Goal: Transaction & Acquisition: Purchase product/service

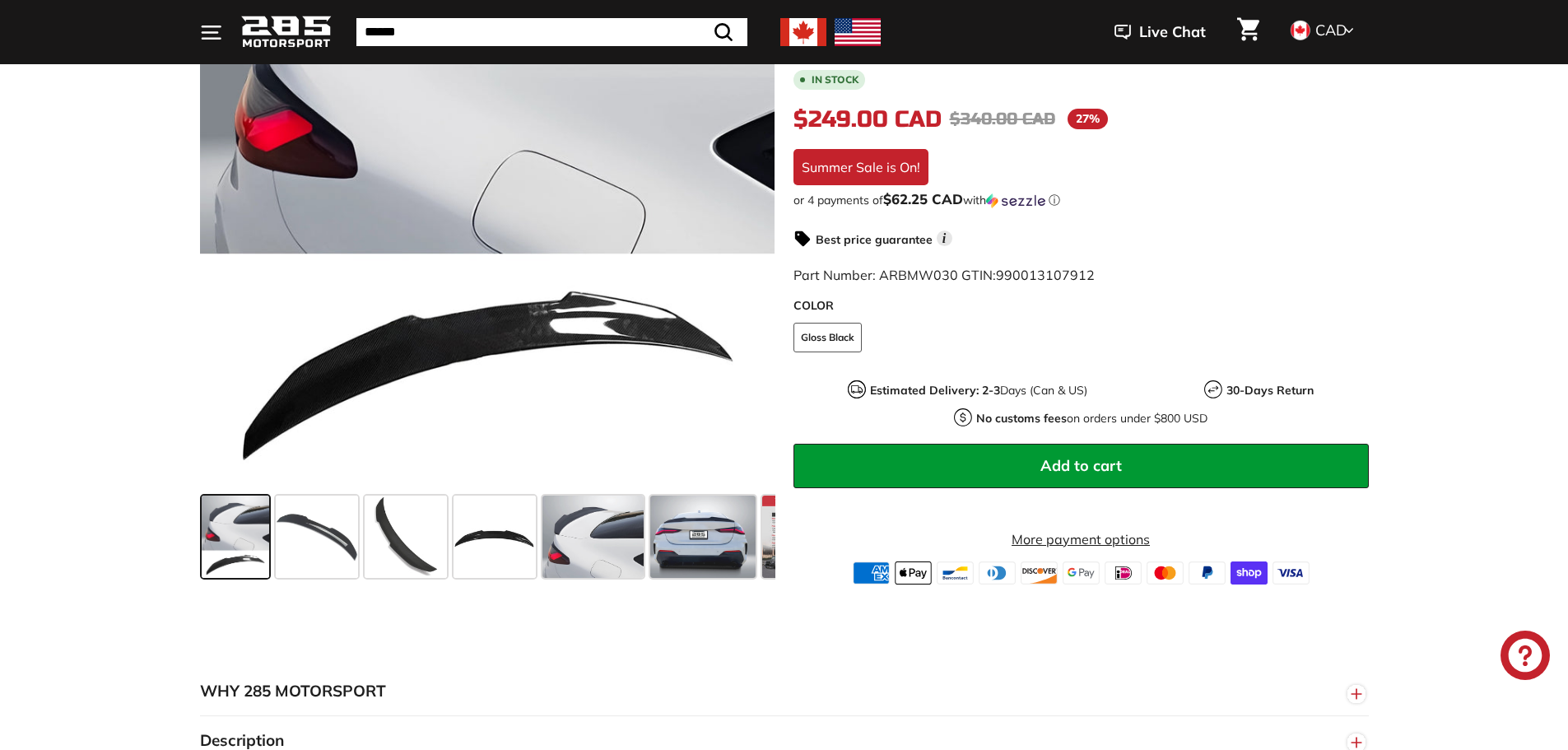
scroll to position [495, 0]
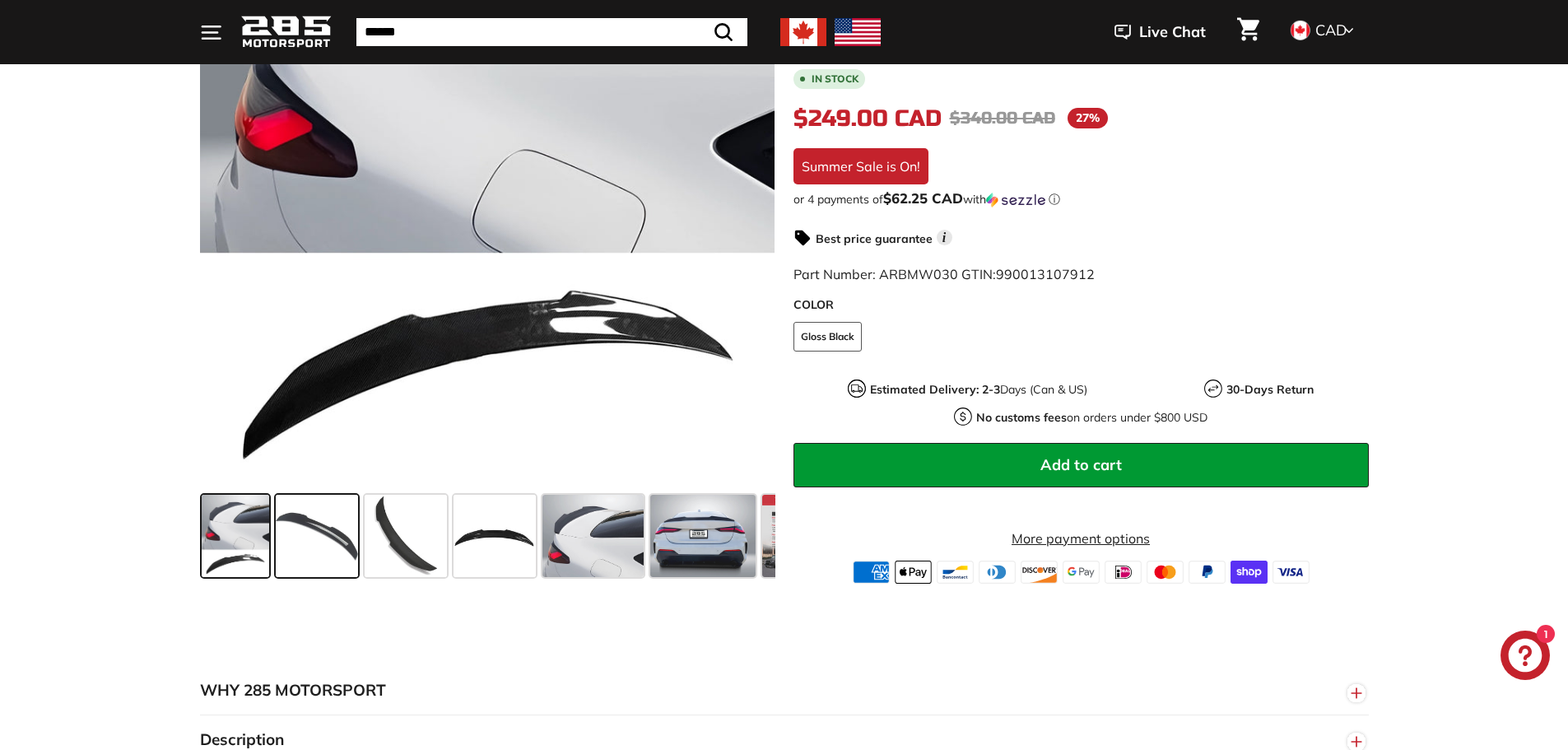
click at [320, 516] on span at bounding box center [317, 536] width 82 height 82
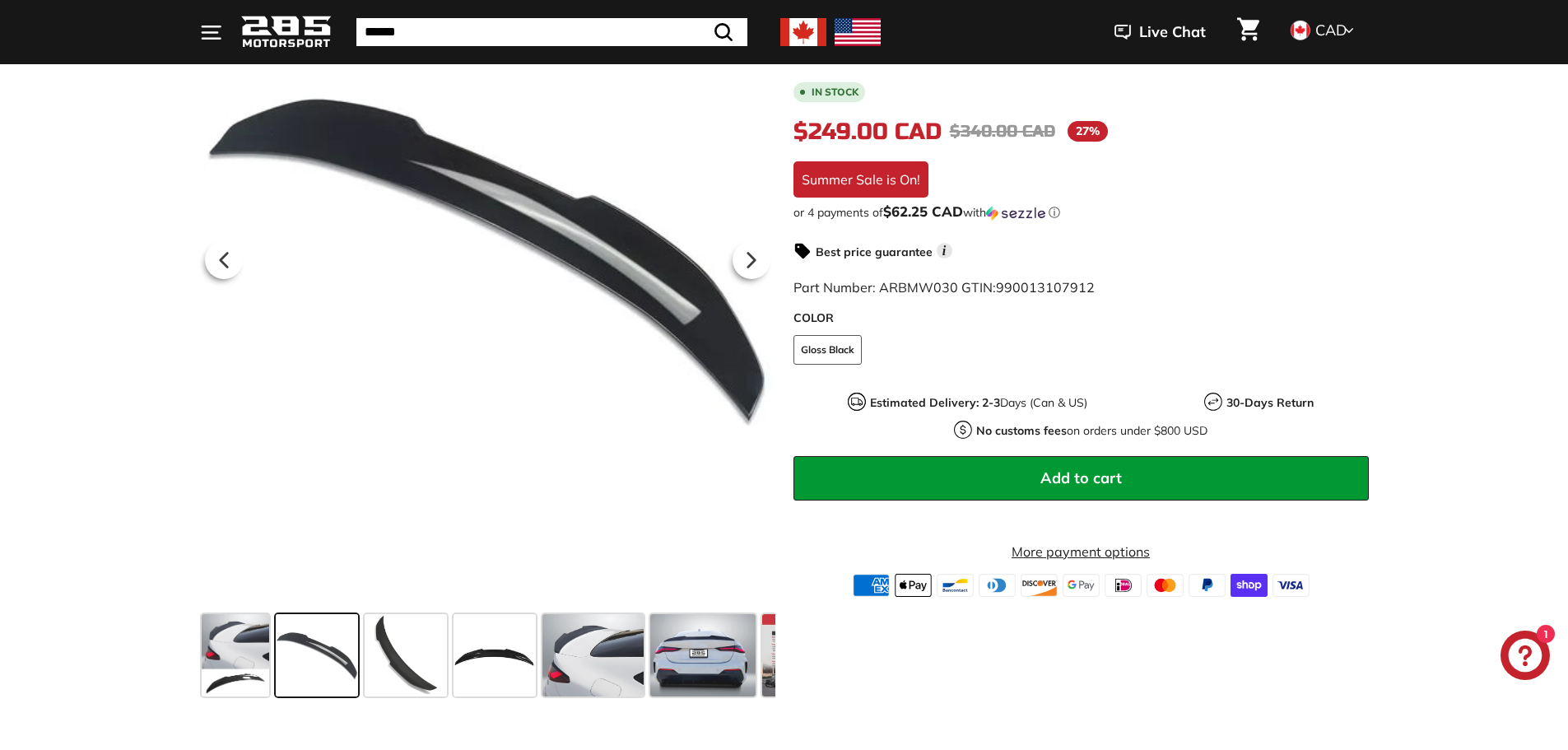
scroll to position [247, 0]
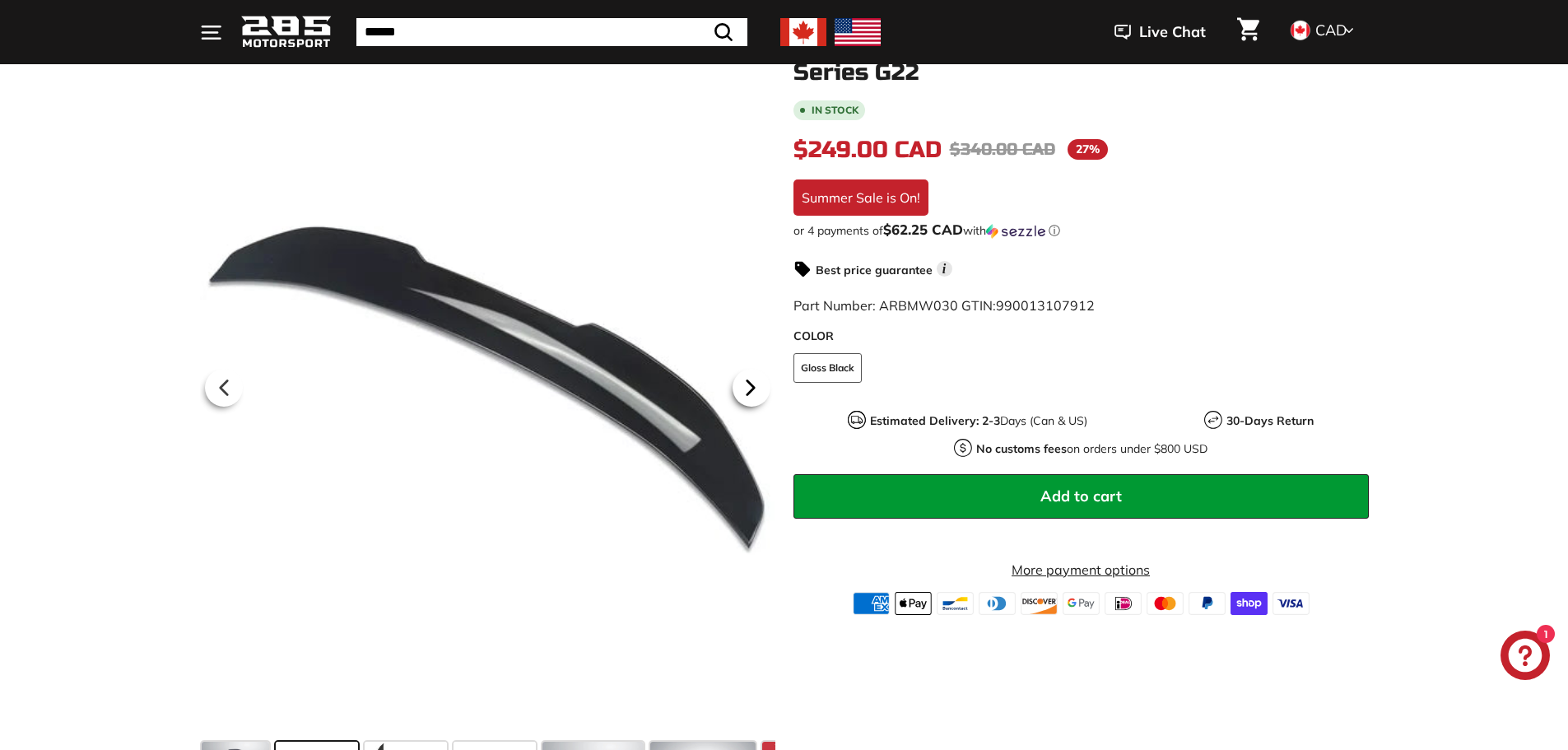
click at [758, 387] on icon at bounding box center [751, 388] width 38 height 38
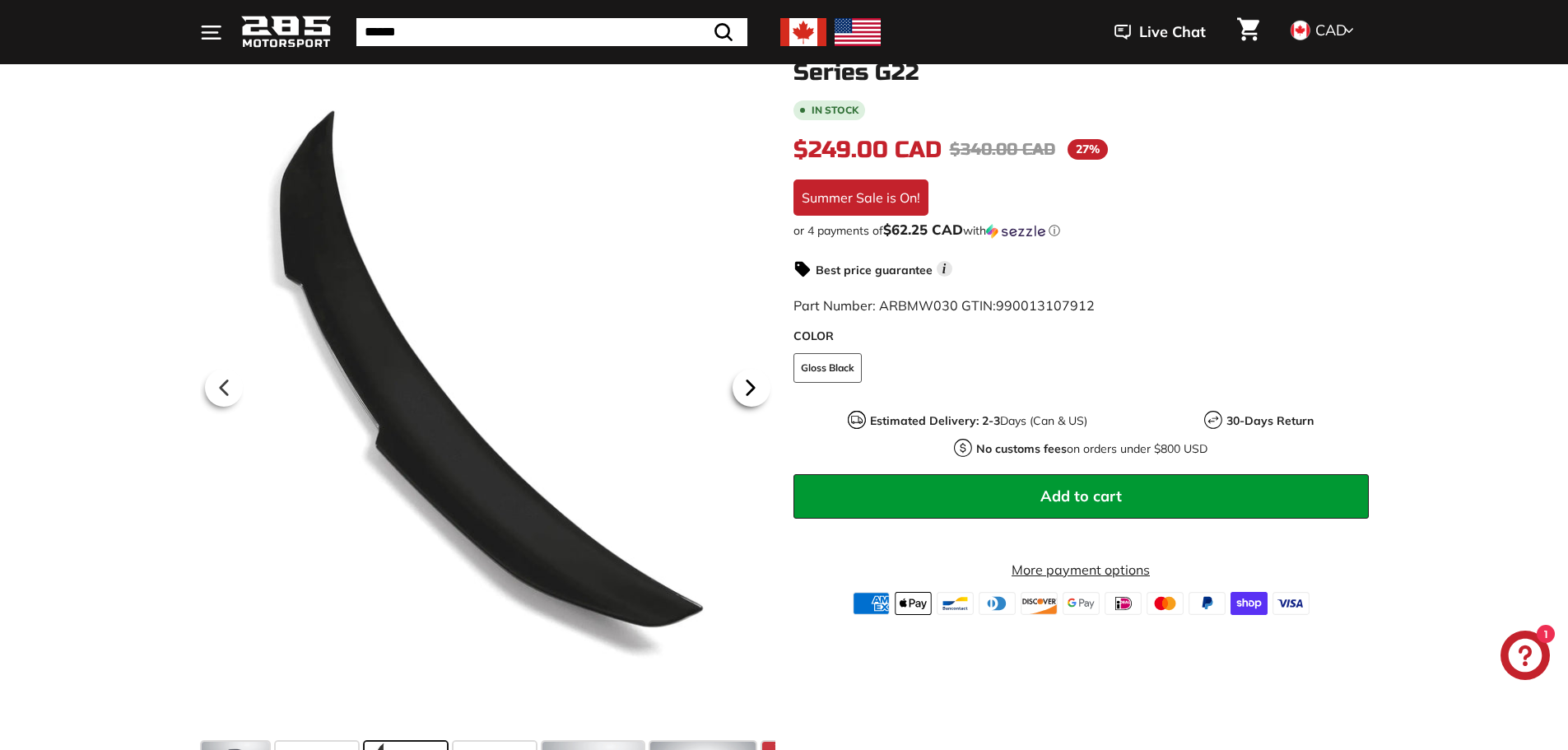
click at [753, 387] on icon at bounding box center [750, 387] width 6 height 14
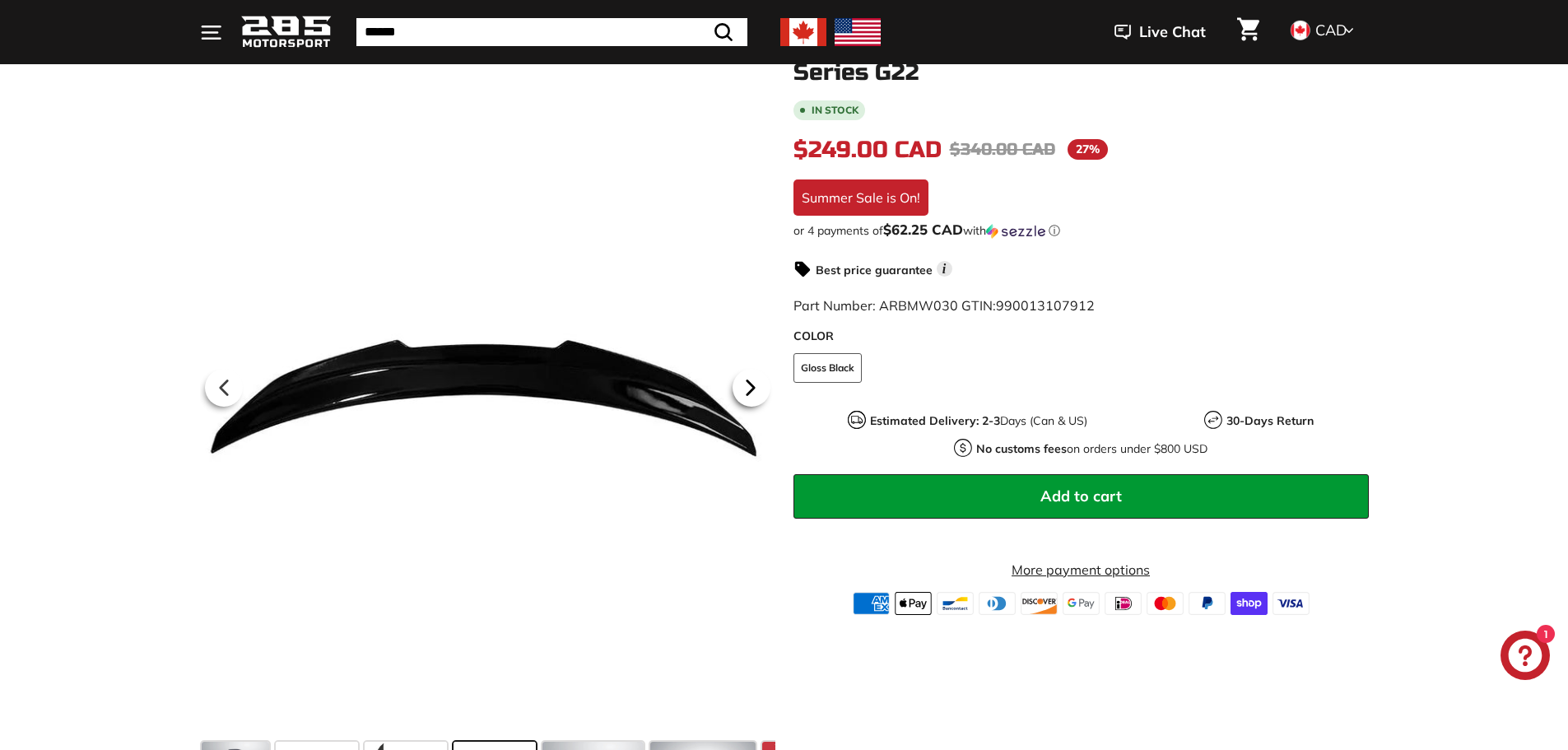
click at [753, 387] on icon at bounding box center [750, 387] width 6 height 14
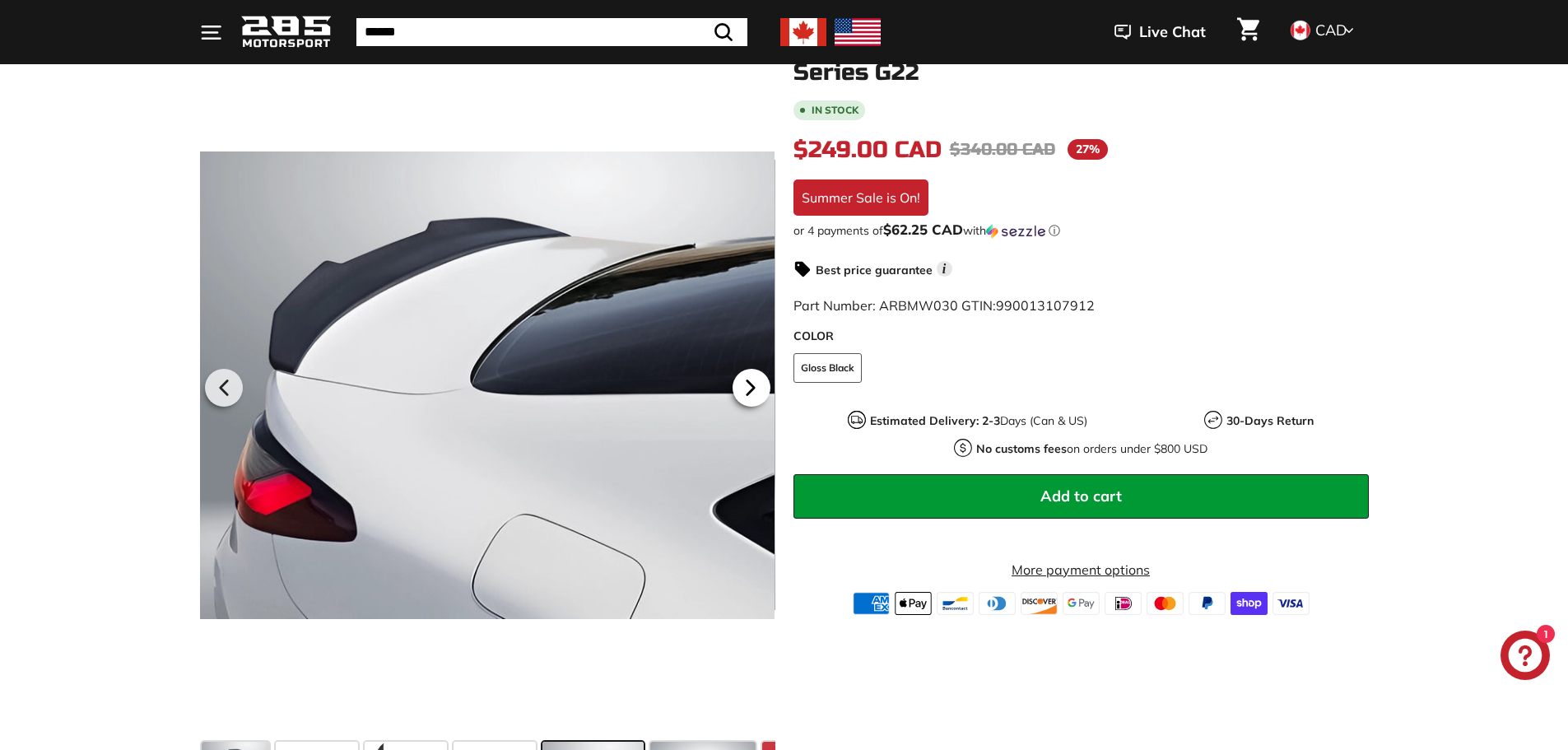
click at [753, 387] on icon at bounding box center [750, 387] width 6 height 14
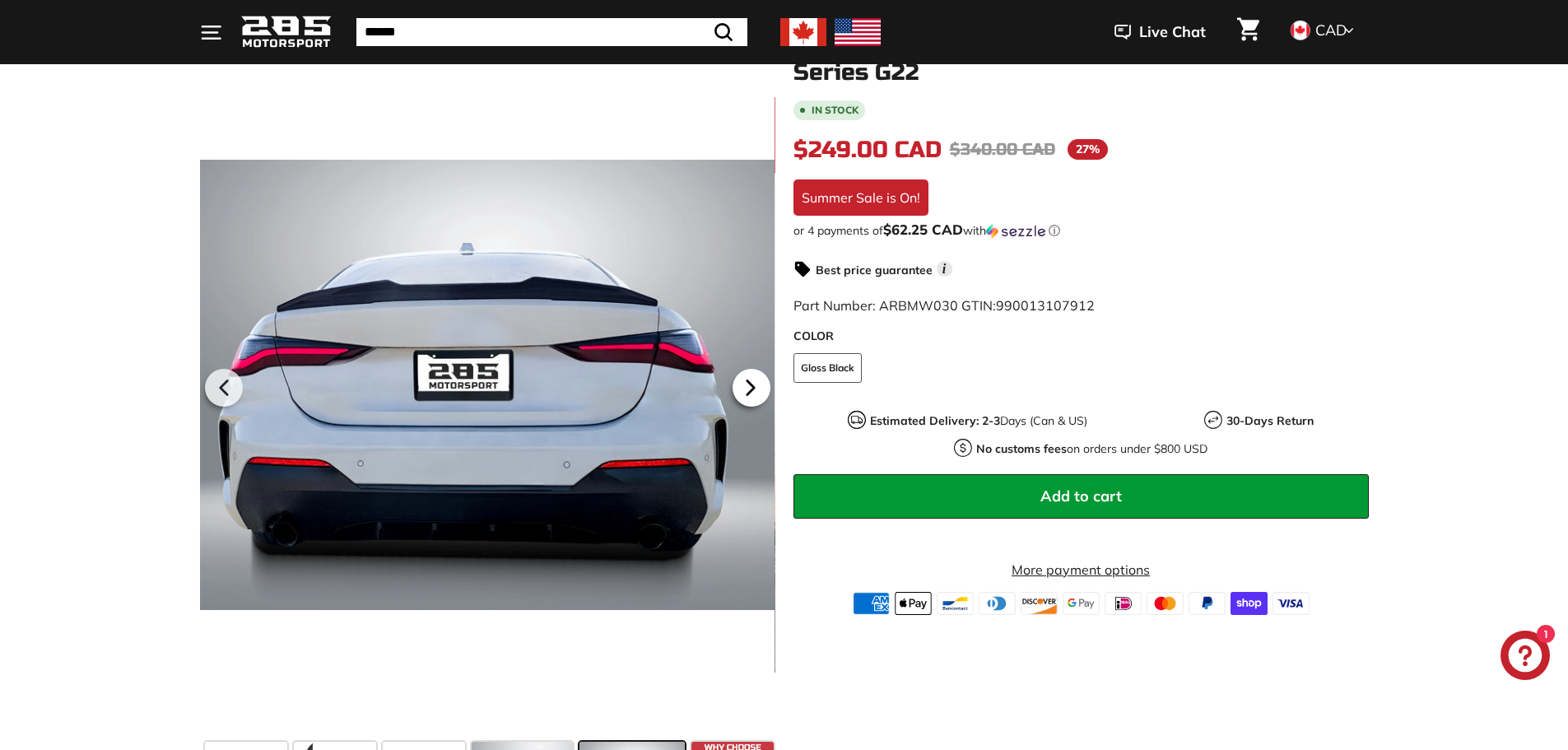
scroll to position [0, 72]
click at [753, 387] on icon at bounding box center [750, 387] width 6 height 14
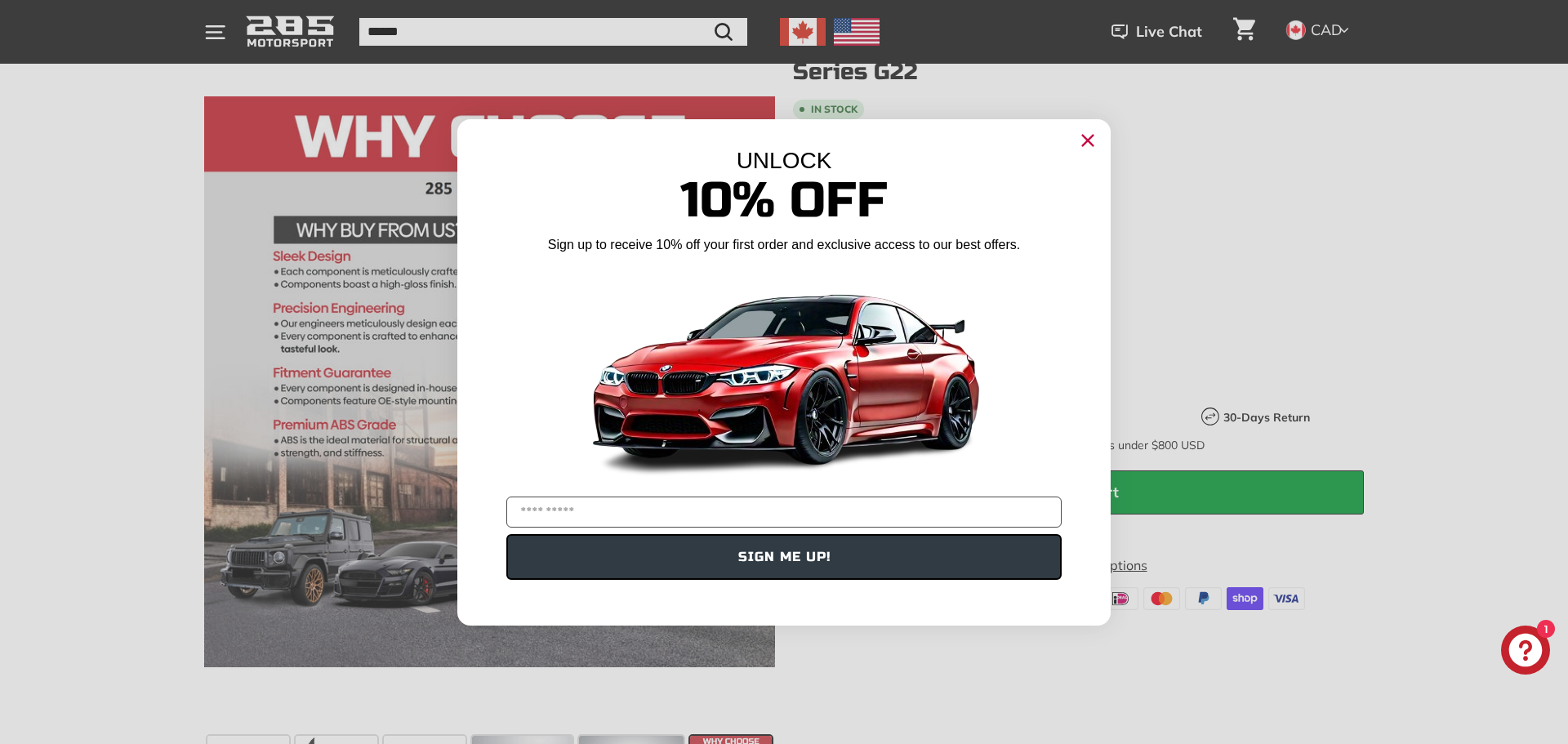
click at [1090, 134] on circle "Close dialog" at bounding box center [1088, 139] width 24 height 24
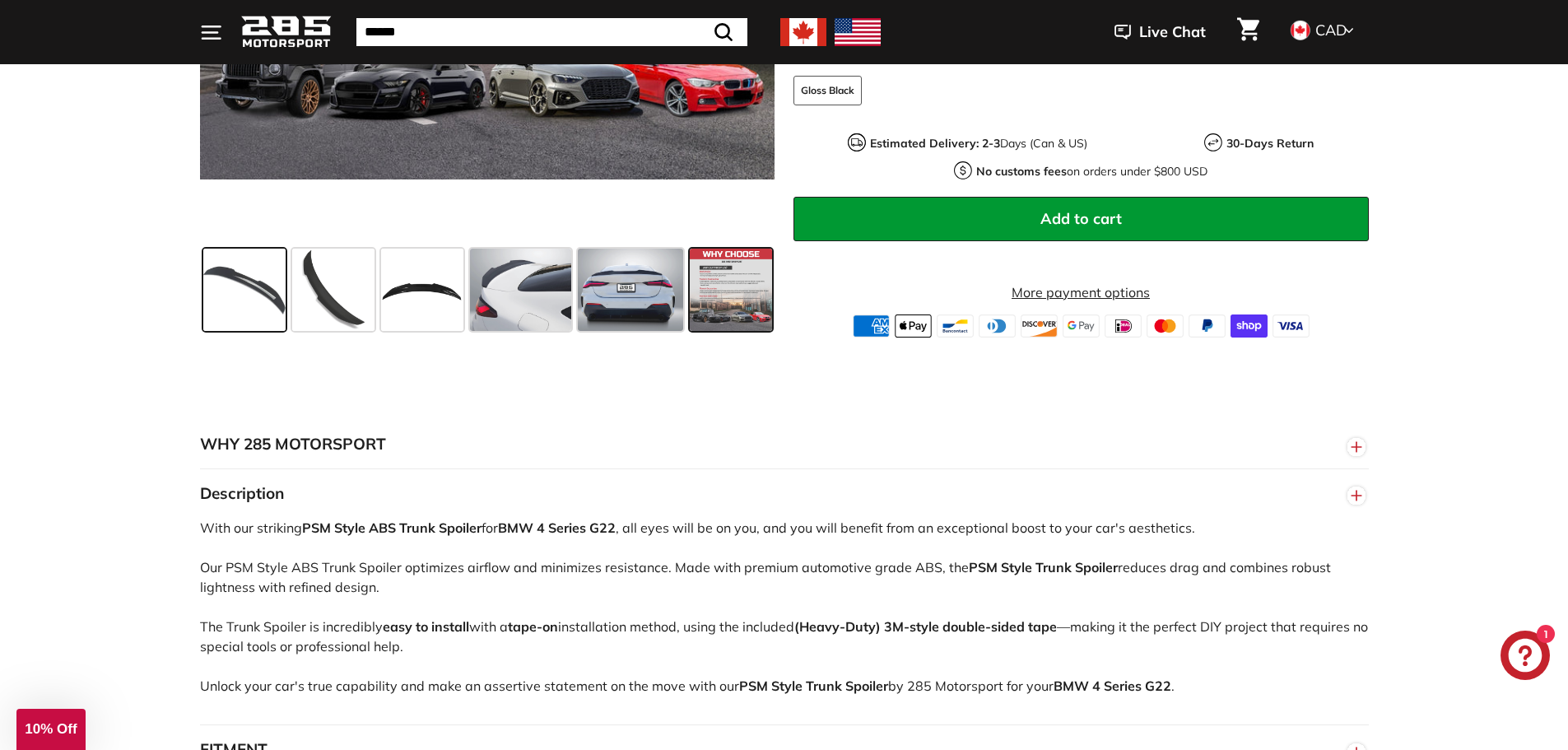
scroll to position [741, 0]
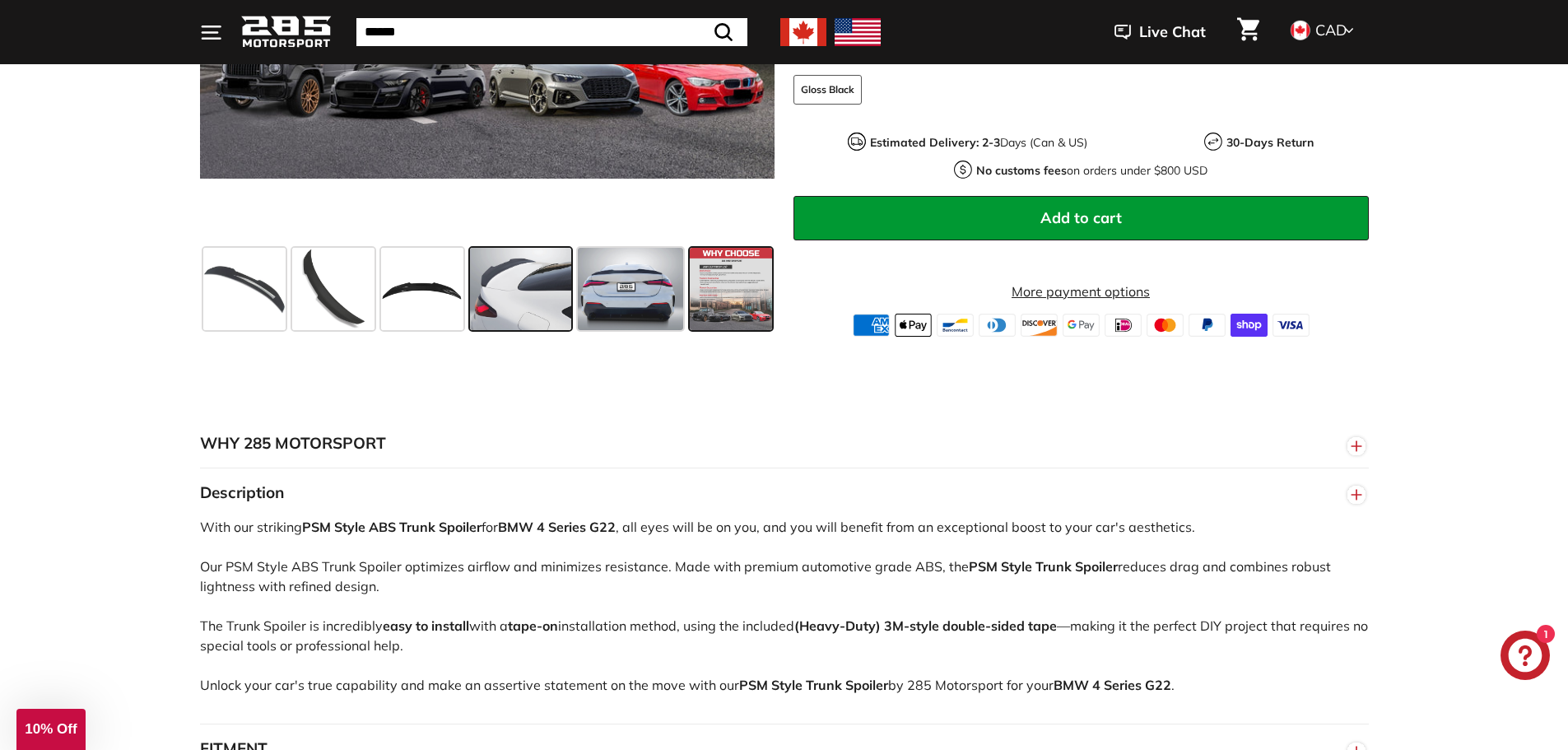
click at [515, 320] on span at bounding box center [520, 289] width 101 height 82
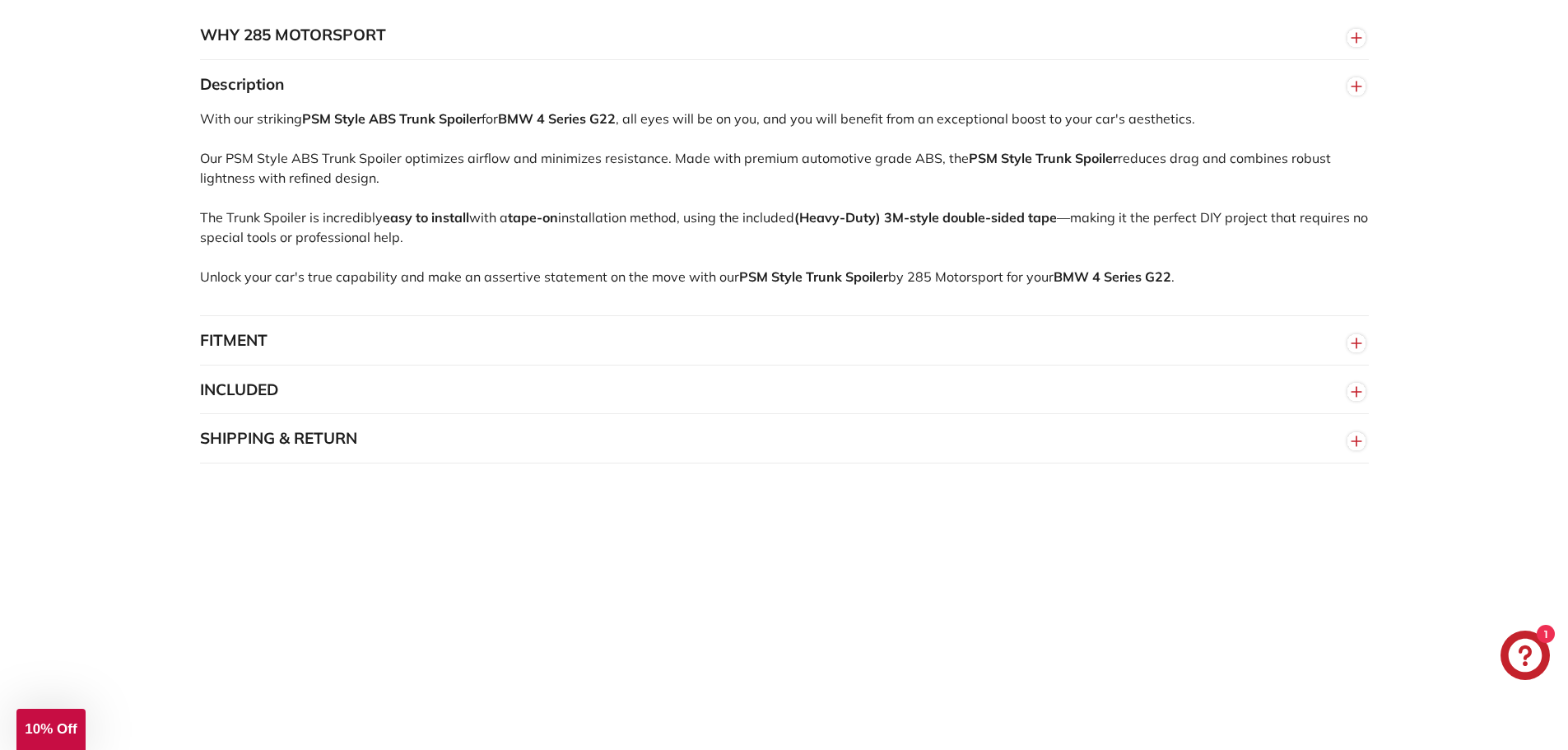
scroll to position [1153, 0]
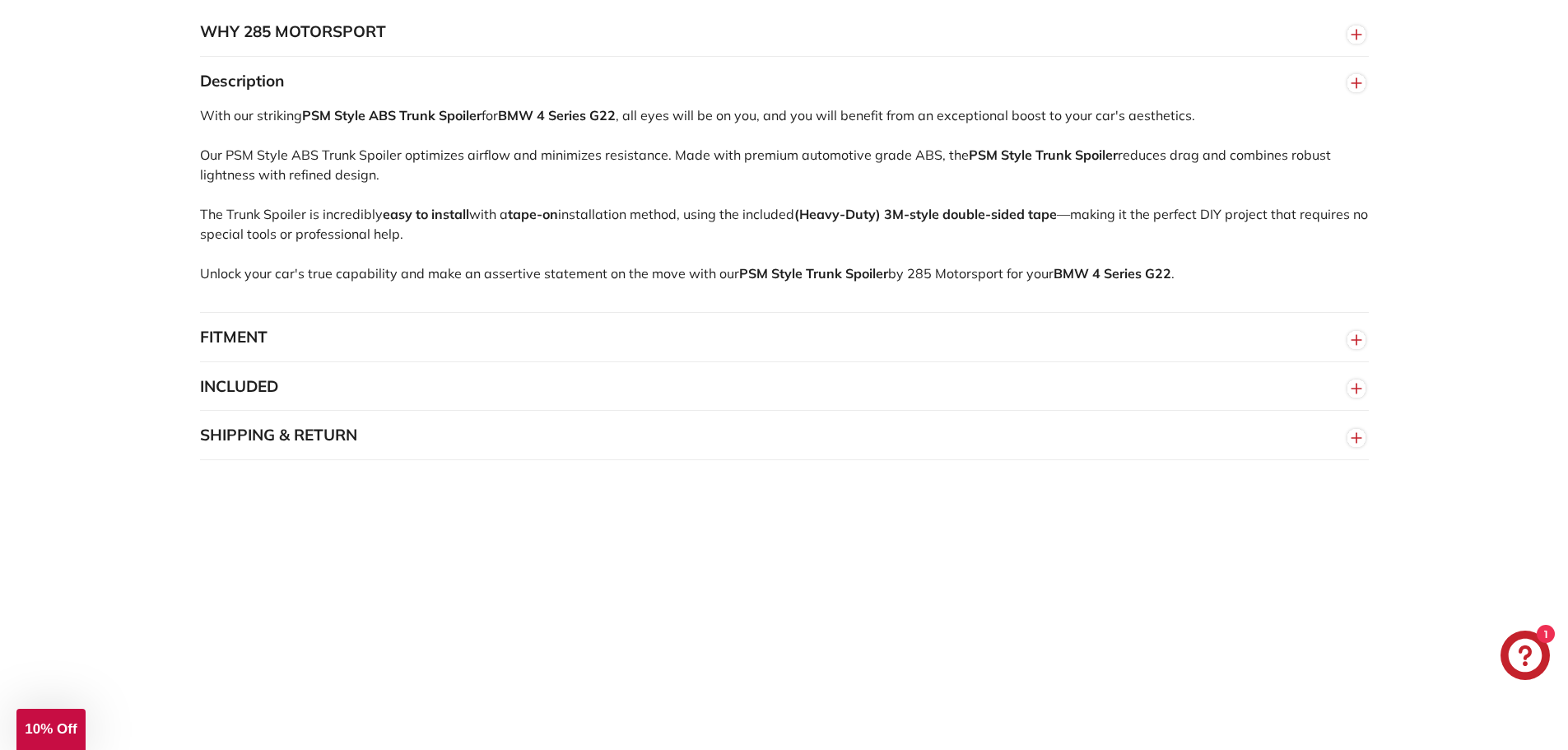
click at [223, 332] on button "FITMENT" at bounding box center [784, 338] width 1169 height 49
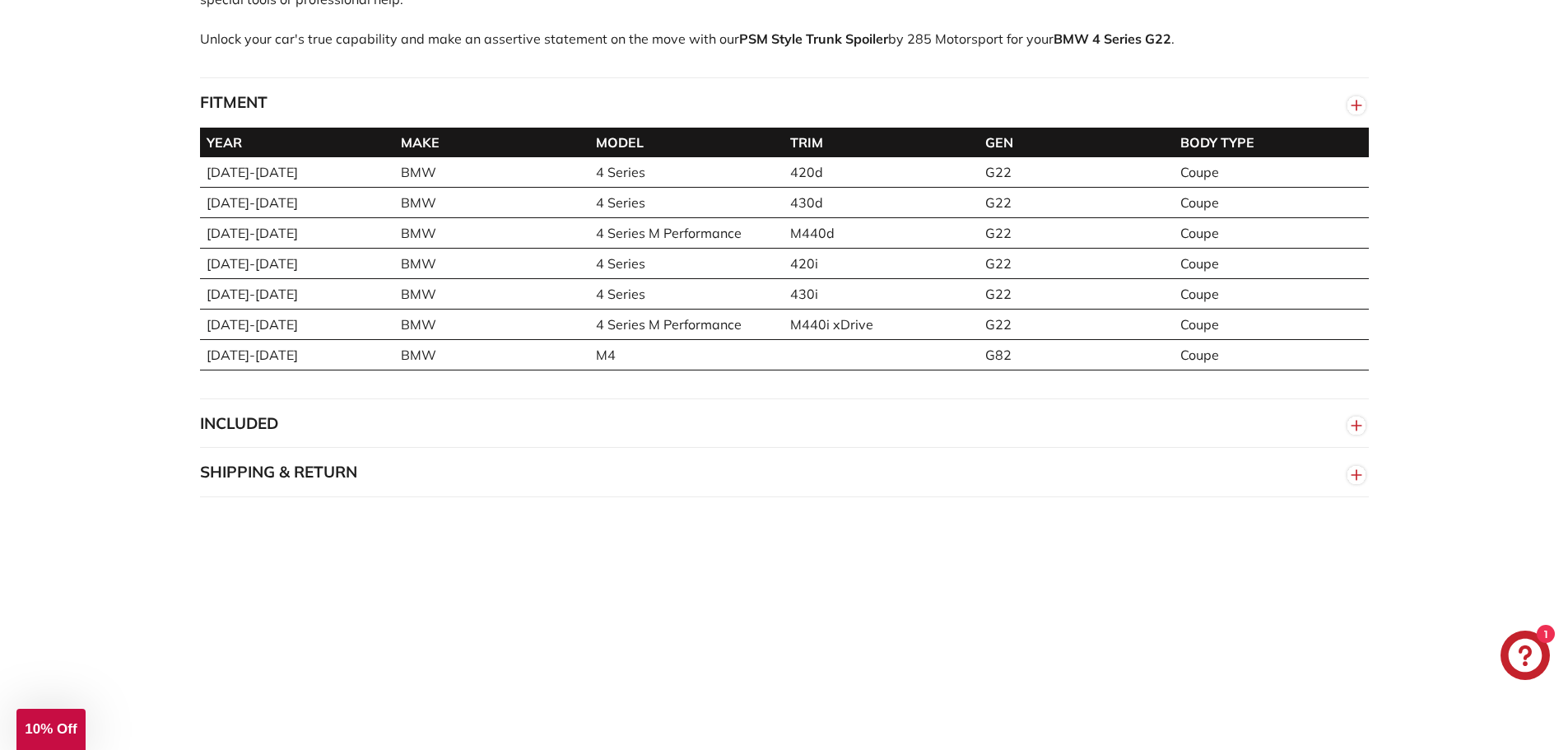
scroll to position [1400, 0]
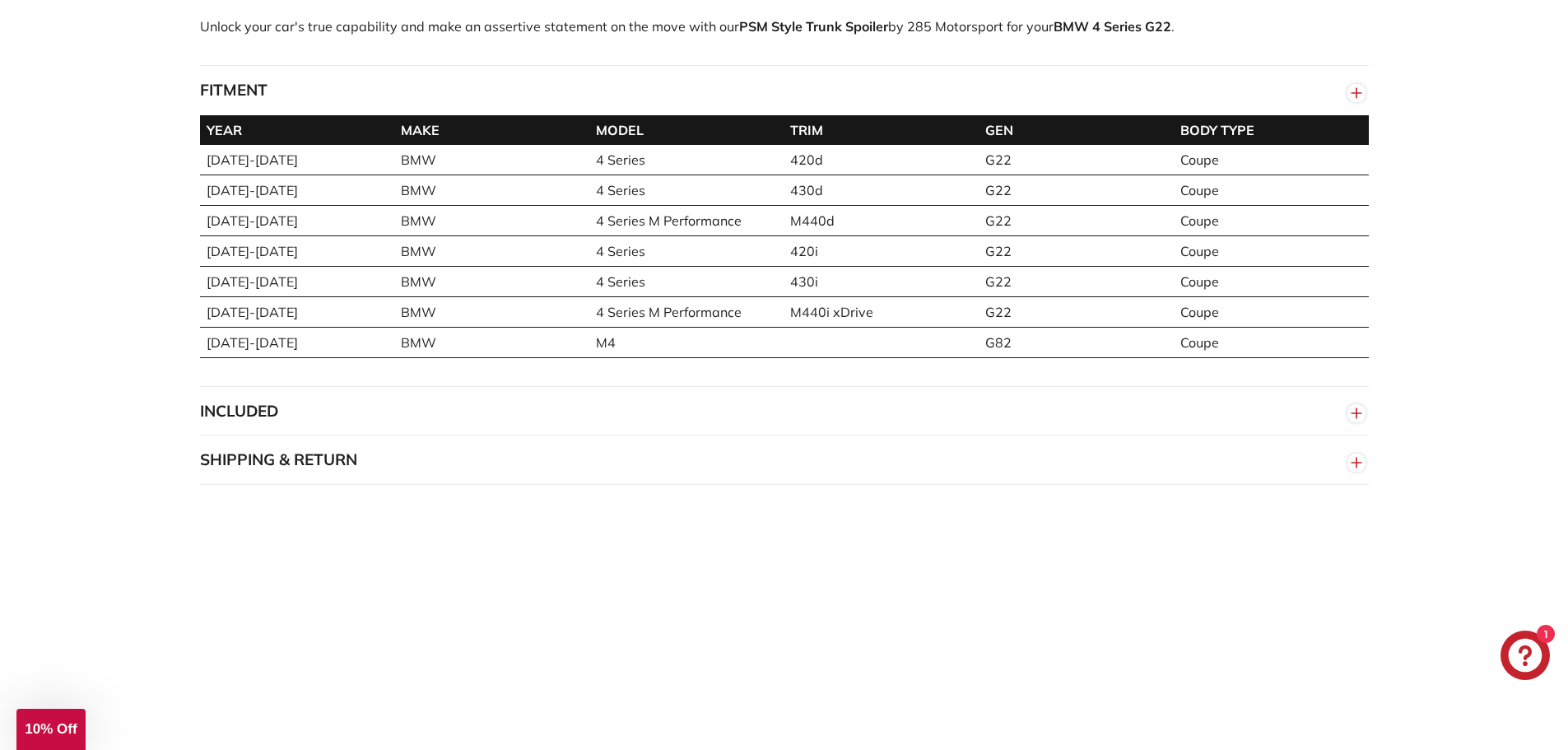
click at [208, 423] on button "INCLUDED" at bounding box center [784, 411] width 1169 height 49
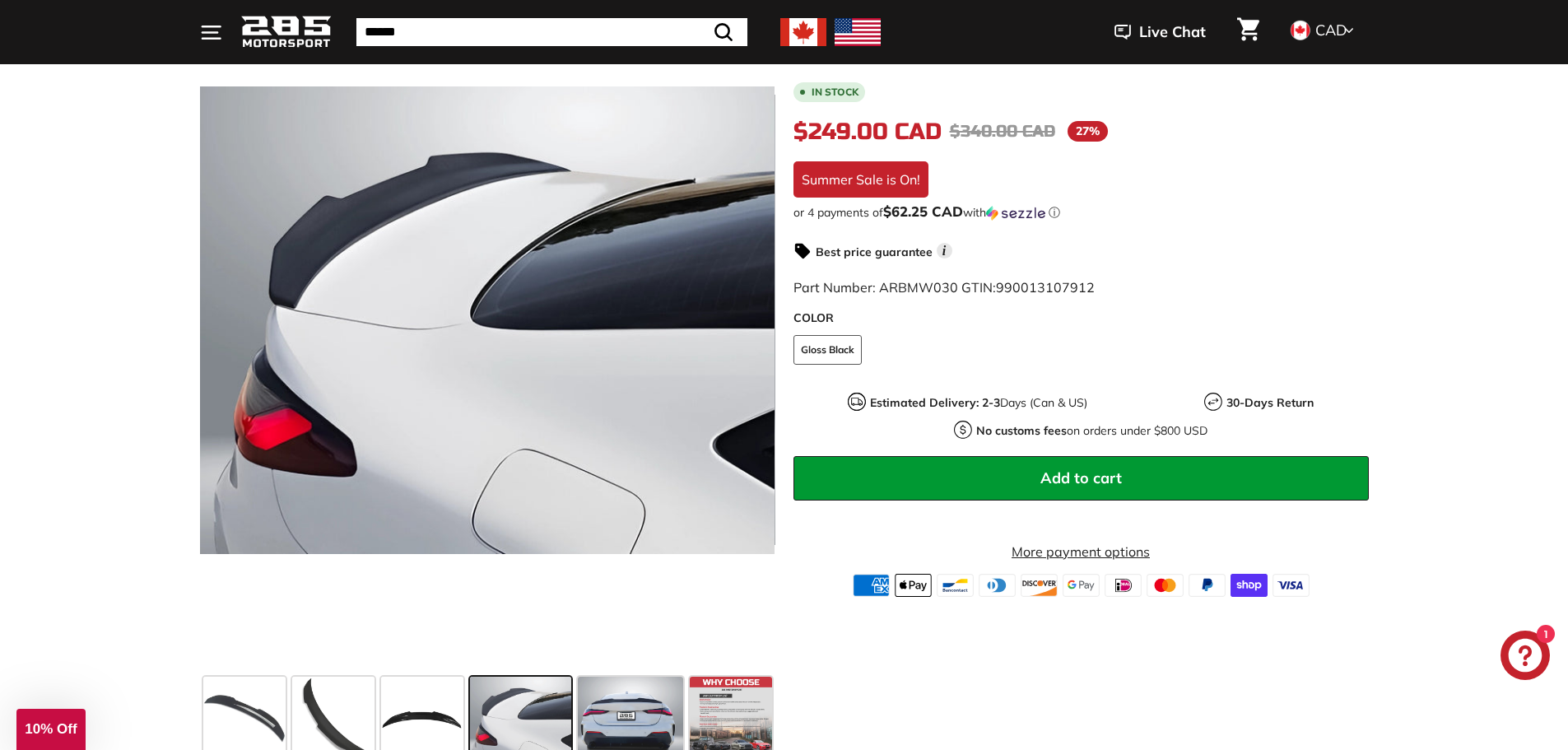
scroll to position [329, 0]
